Goal: Navigation & Orientation: Understand site structure

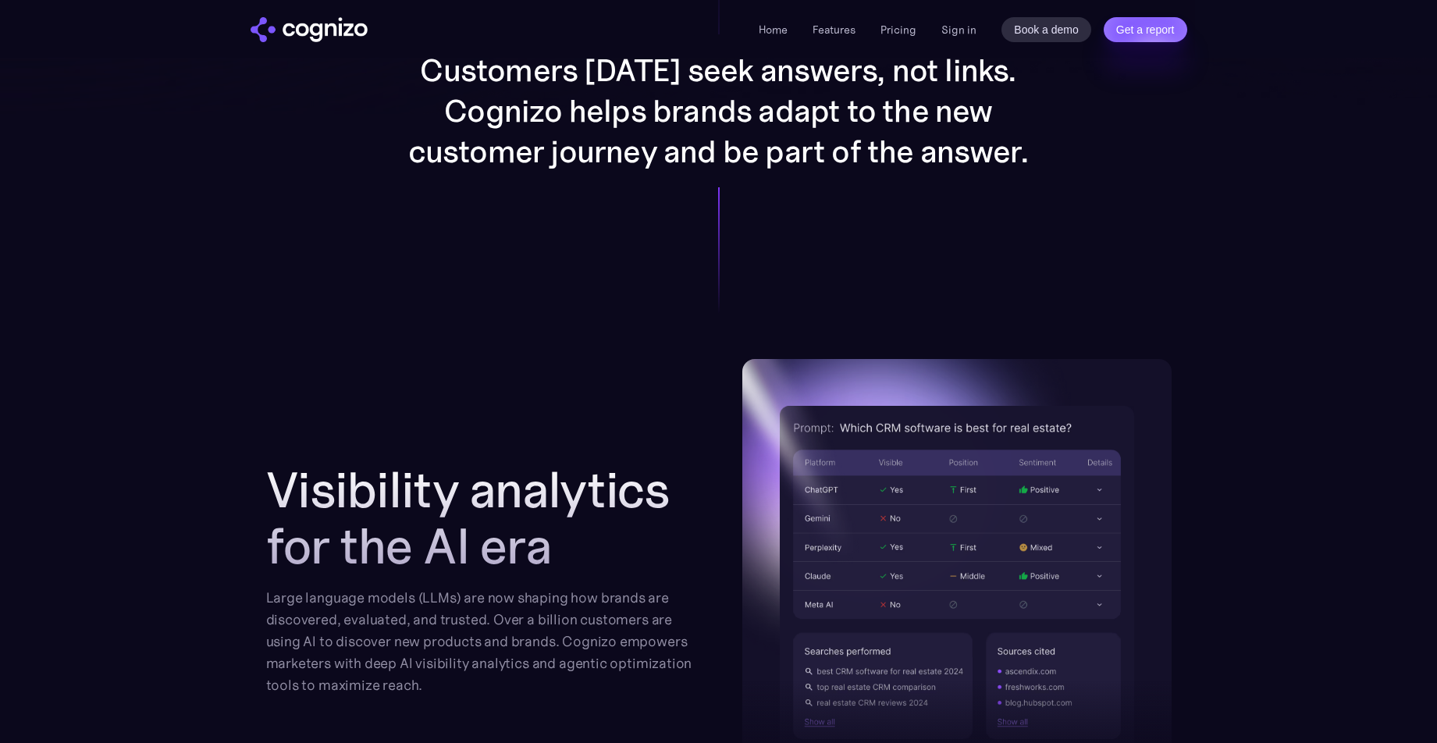
scroll to position [1356, 0]
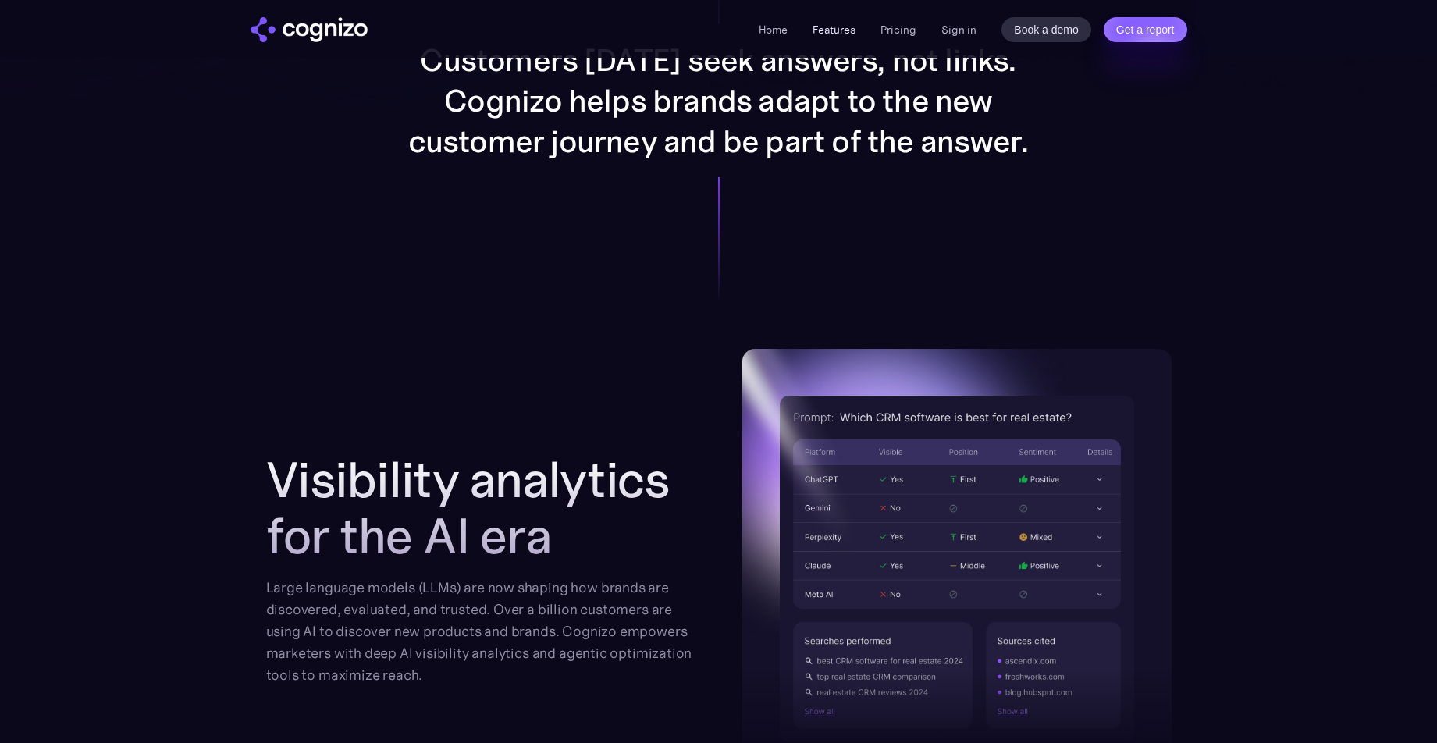
click at [849, 30] on link "Features" at bounding box center [834, 30] width 43 height 14
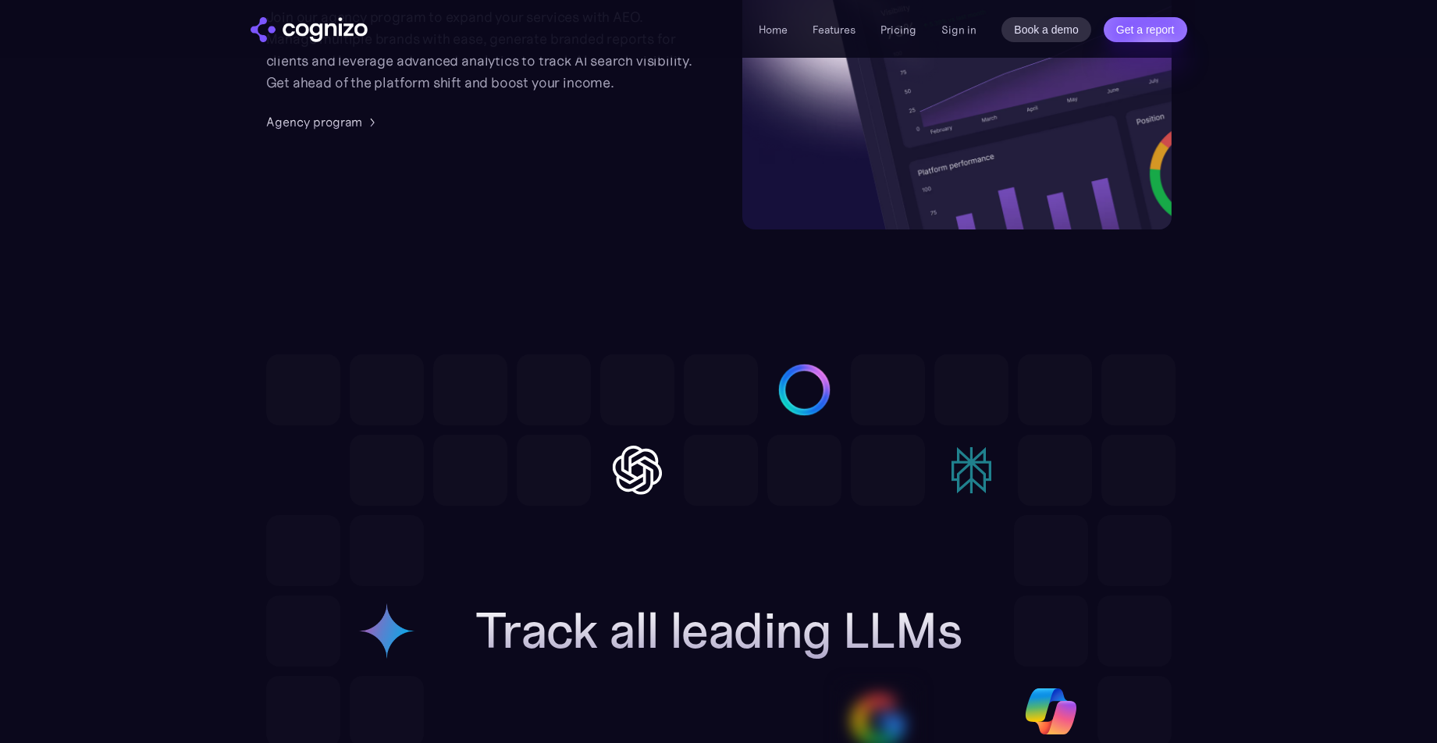
scroll to position [3808, 0]
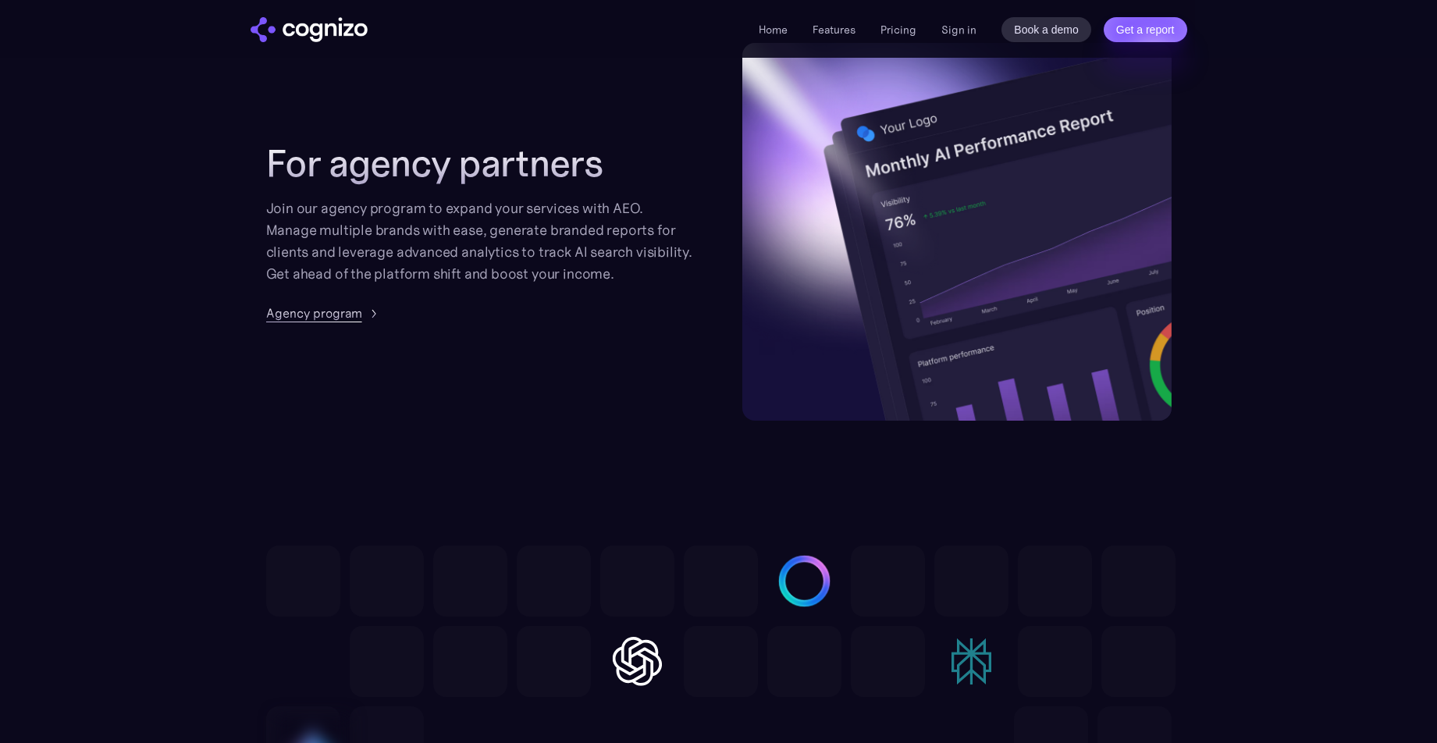
click at [361, 315] on link "Agency program" at bounding box center [323, 313] width 115 height 19
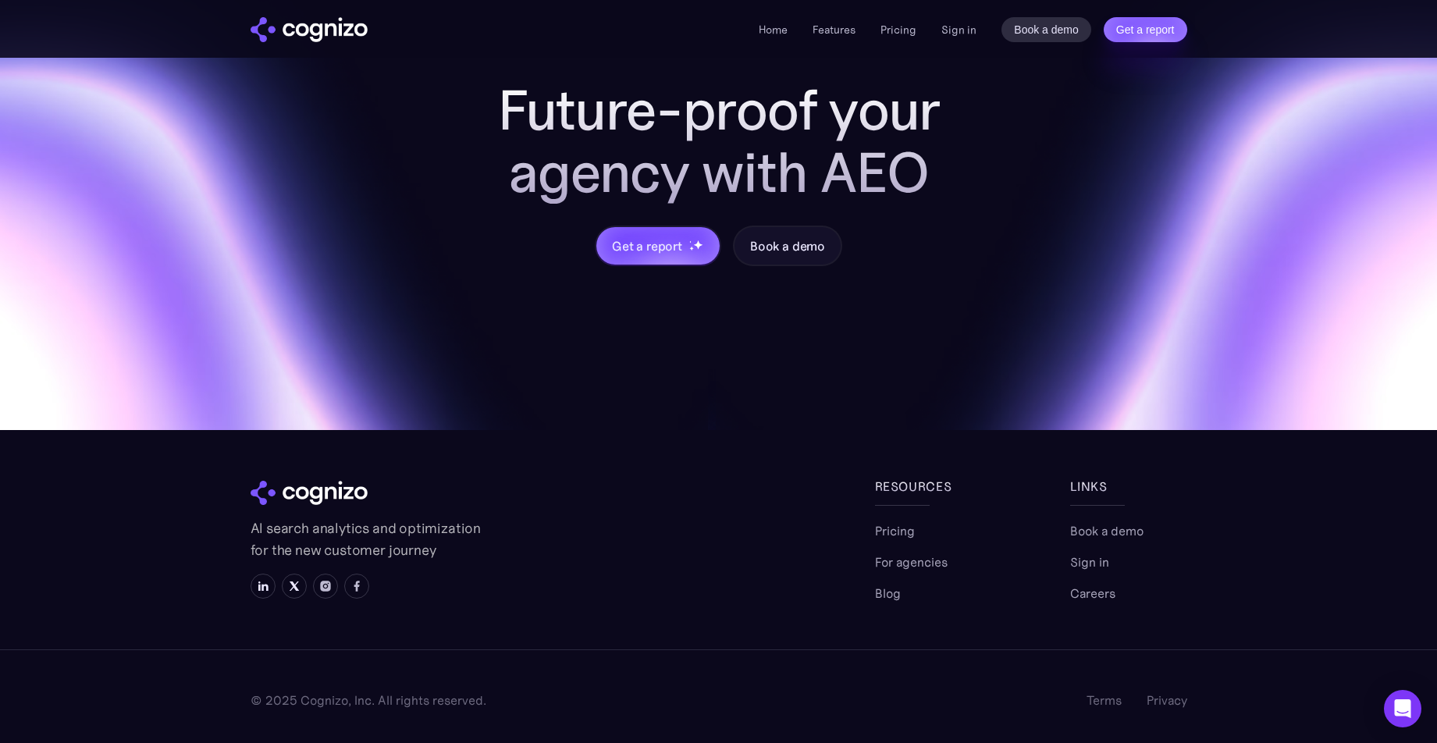
scroll to position [1715, 0]
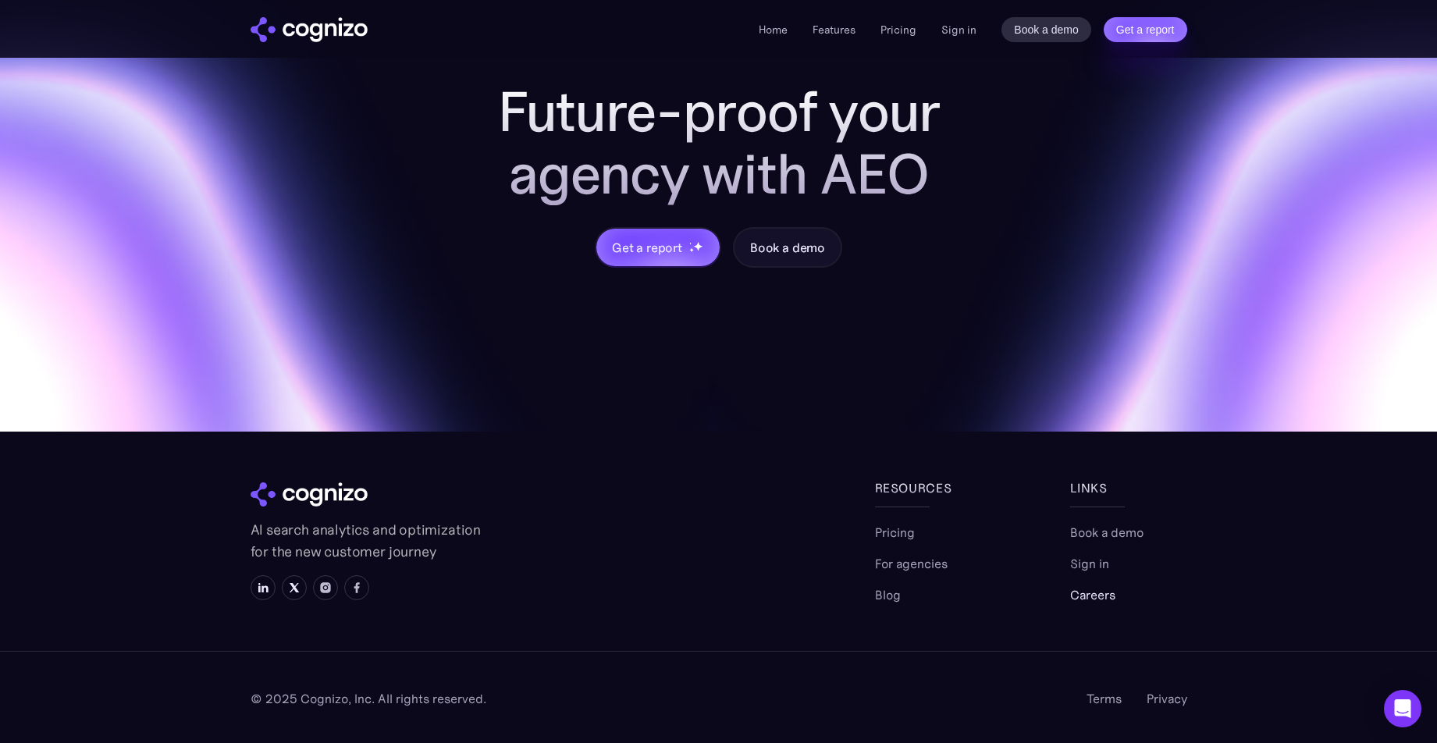
click at [1095, 596] on link "Careers" at bounding box center [1092, 595] width 45 height 19
click at [265, 594] on link at bounding box center [263, 587] width 25 height 25
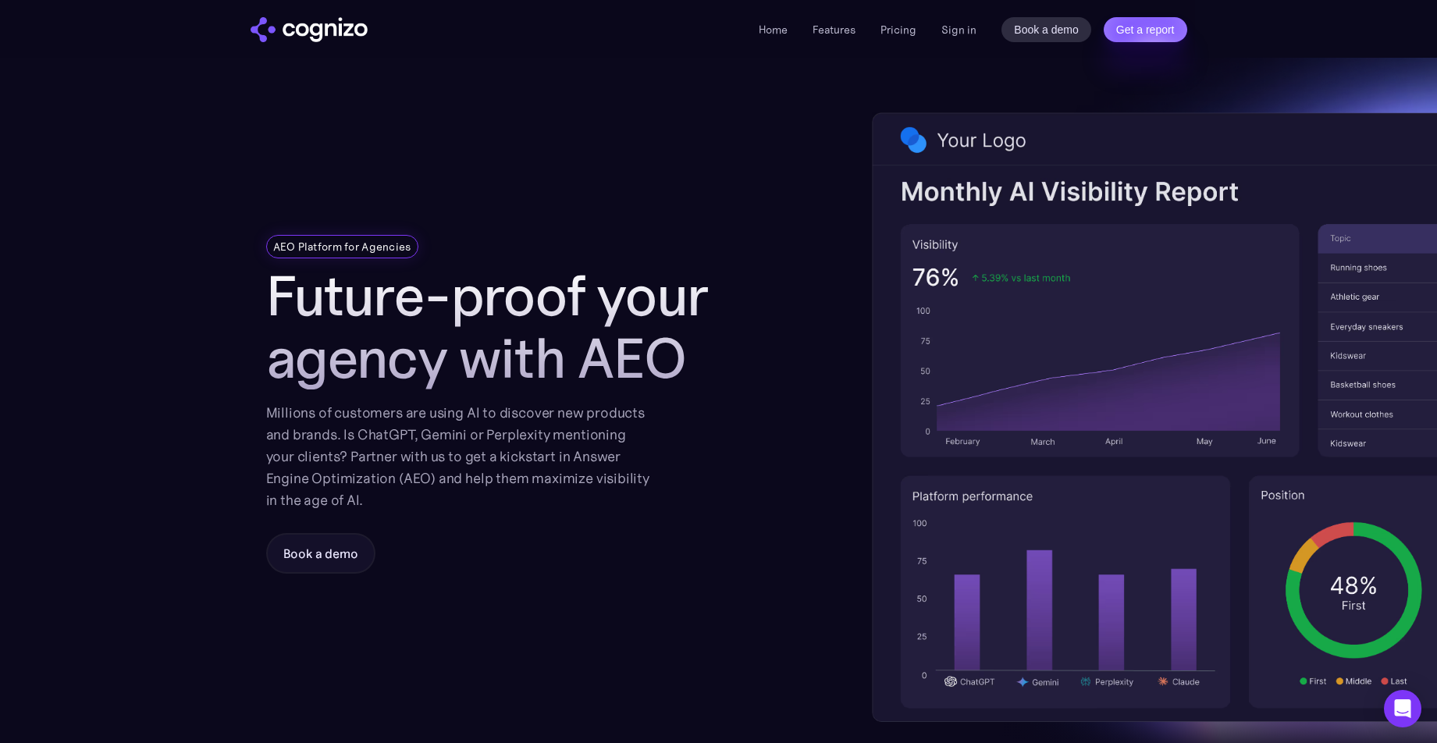
scroll to position [10, 0]
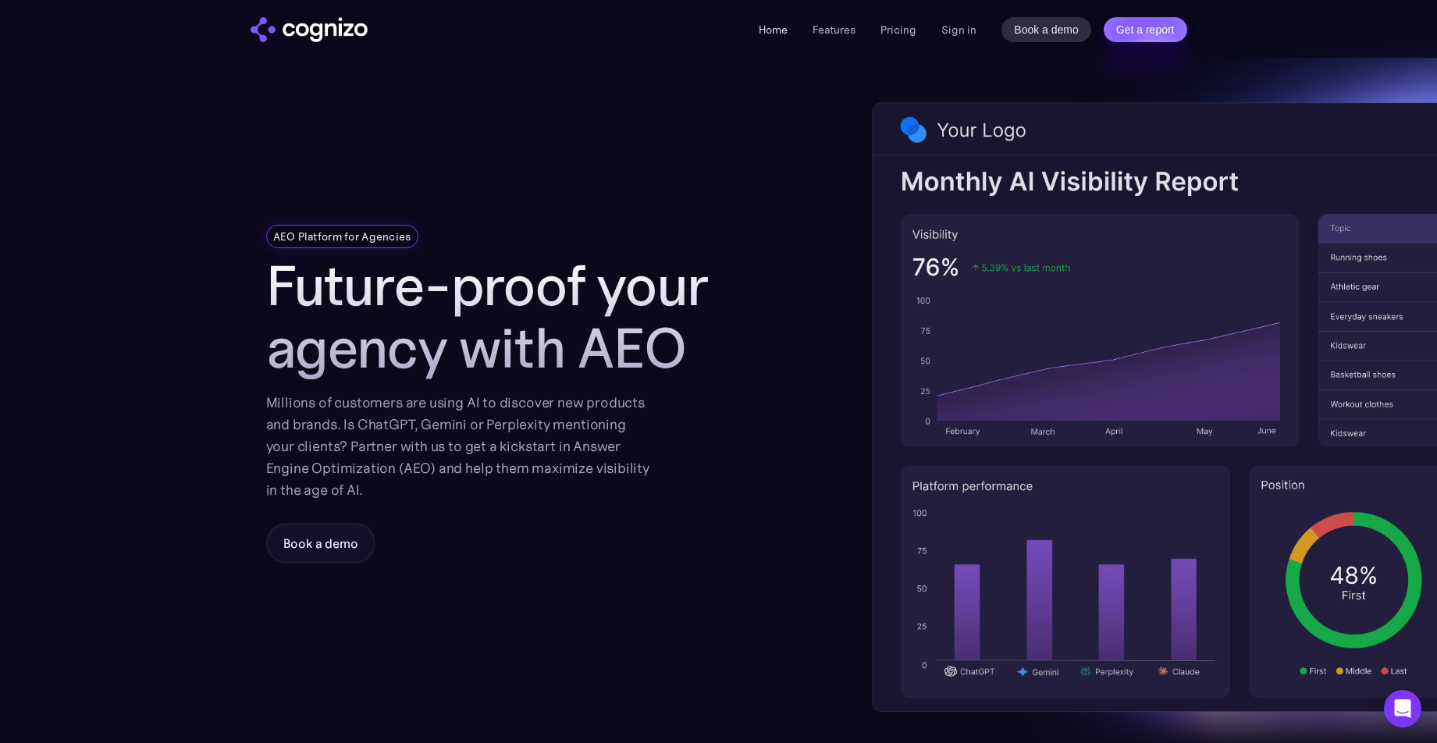
click at [778, 33] on link "Home" at bounding box center [773, 30] width 29 height 14
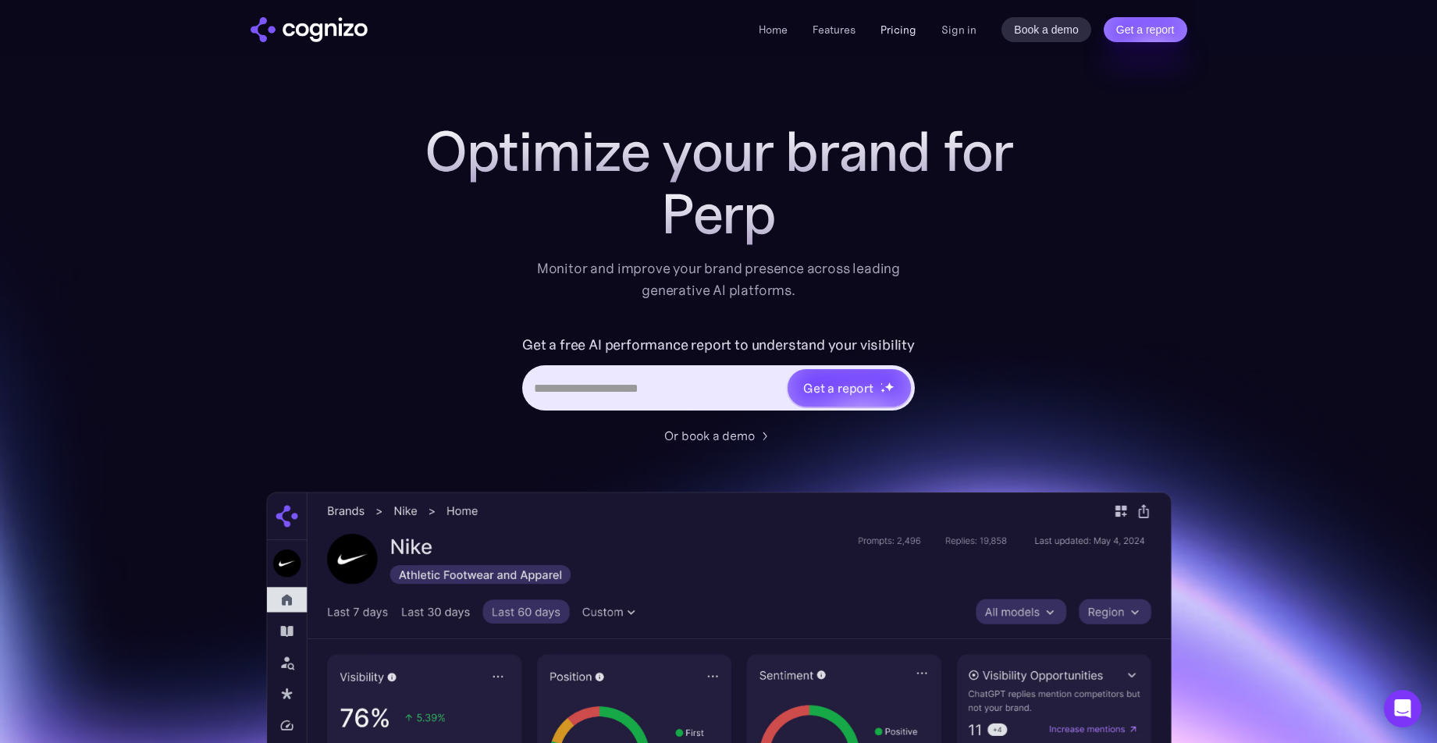
click at [912, 35] on link "Pricing" at bounding box center [899, 30] width 36 height 14
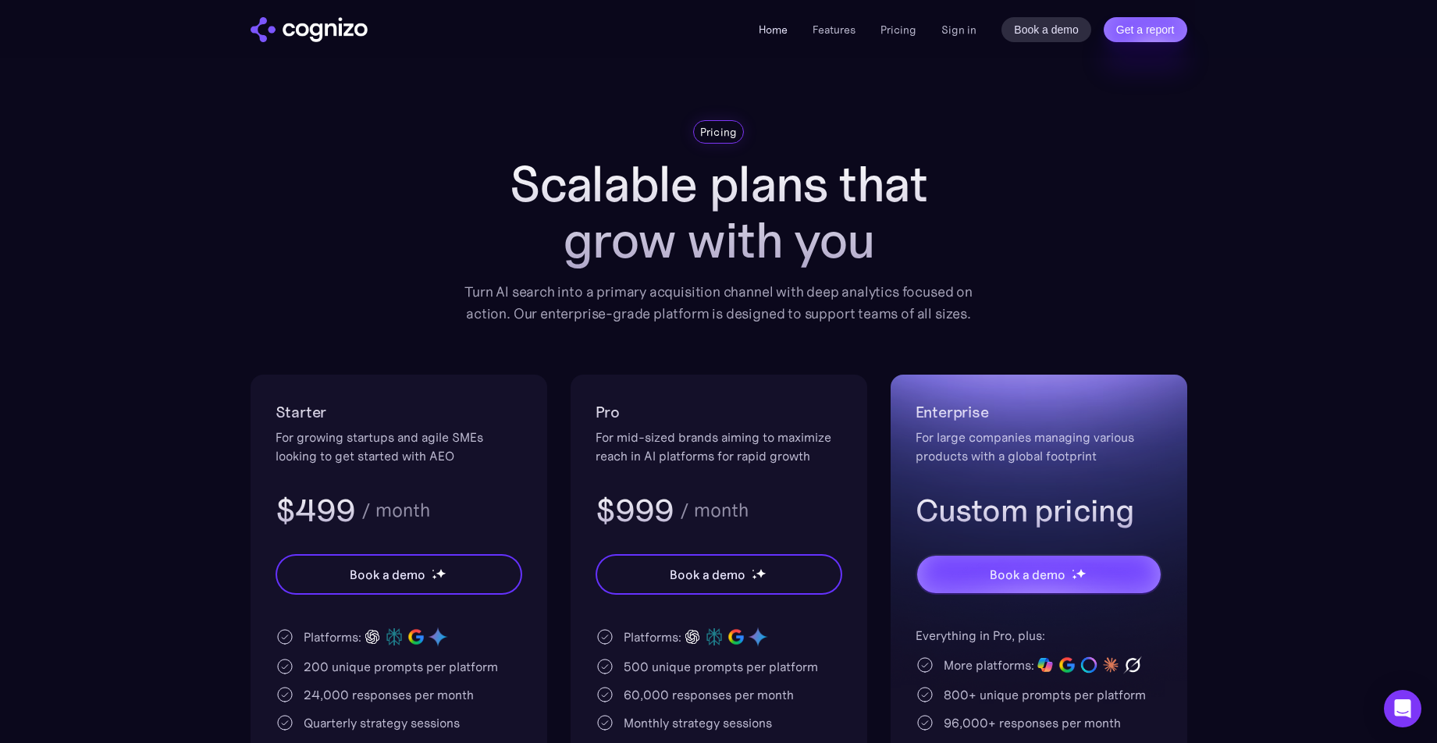
click at [771, 28] on link "Home" at bounding box center [773, 30] width 29 height 14
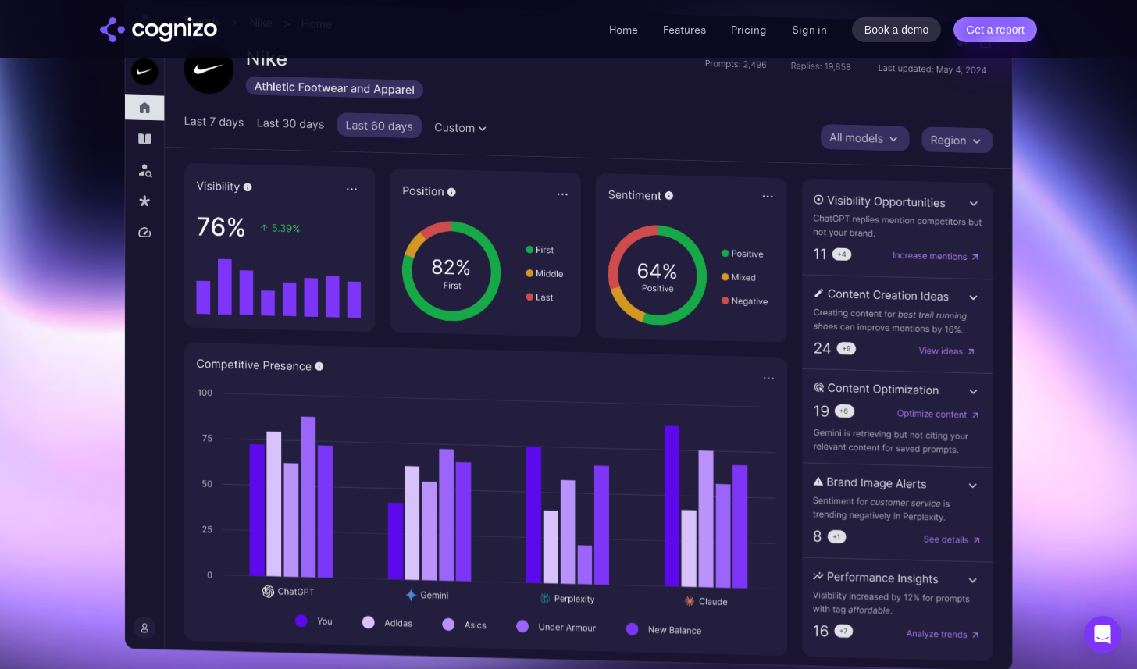
scroll to position [474, 0]
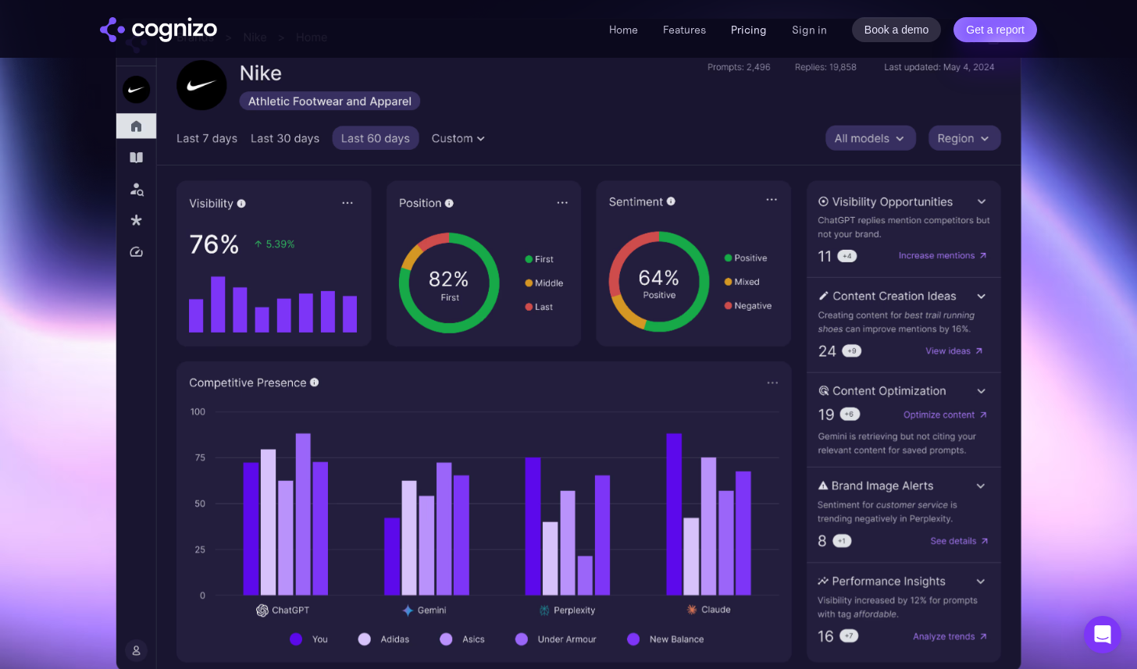
click at [745, 30] on link "Pricing" at bounding box center [749, 30] width 36 height 14
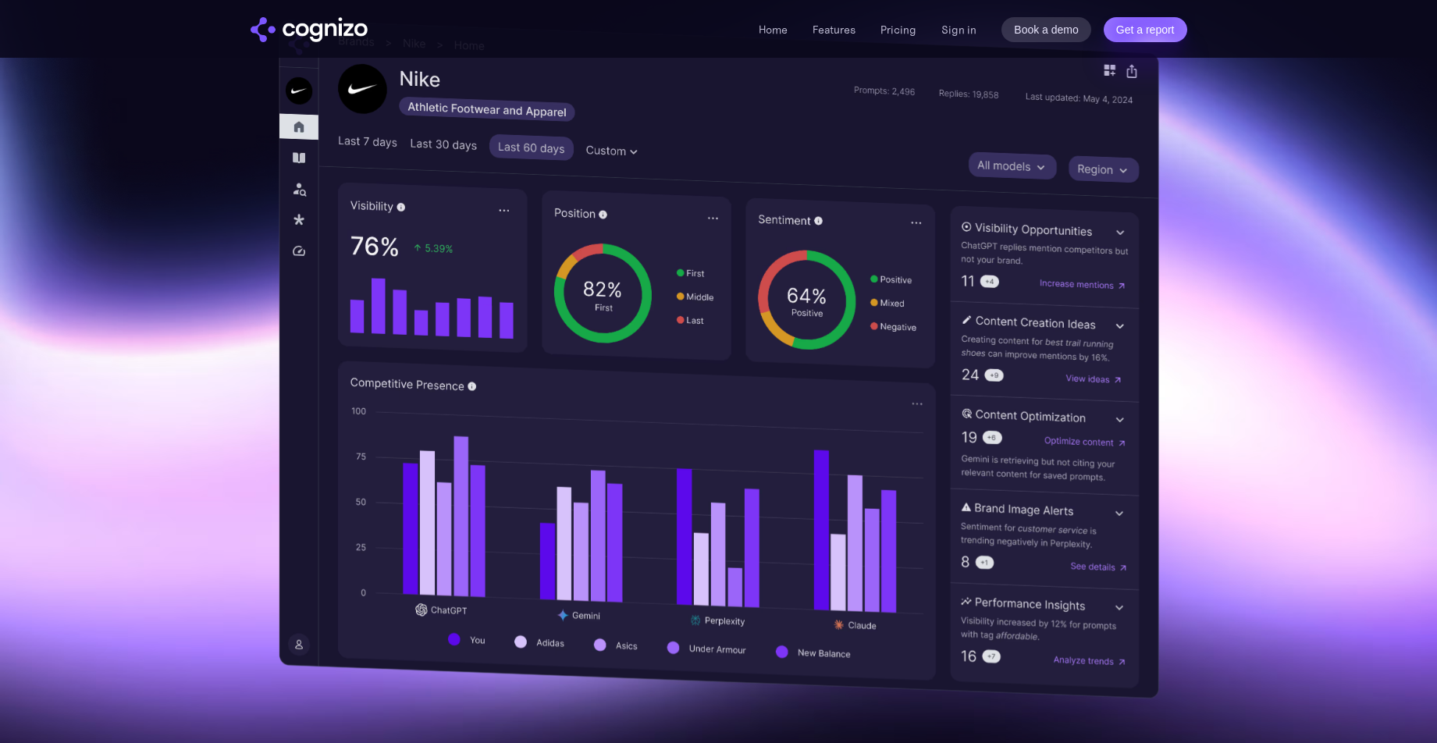
scroll to position [450, 0]
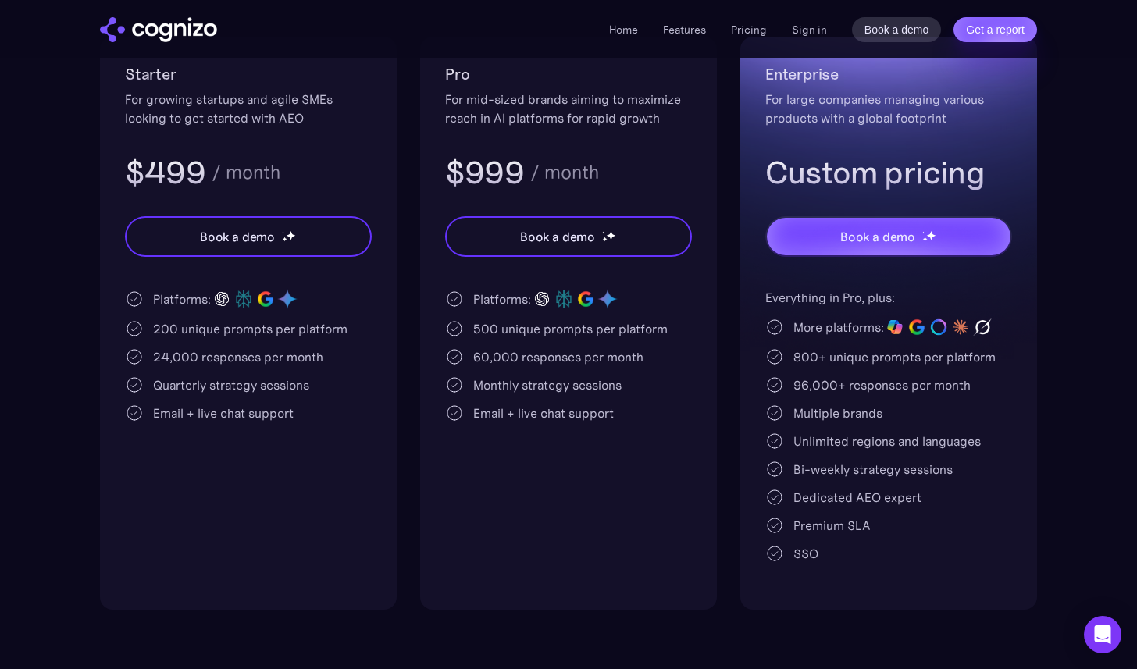
scroll to position [333, 0]
